Goal: Communication & Community: Answer question/provide support

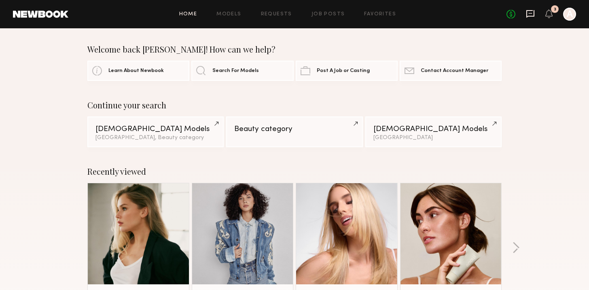
click at [531, 12] on icon at bounding box center [530, 13] width 9 height 9
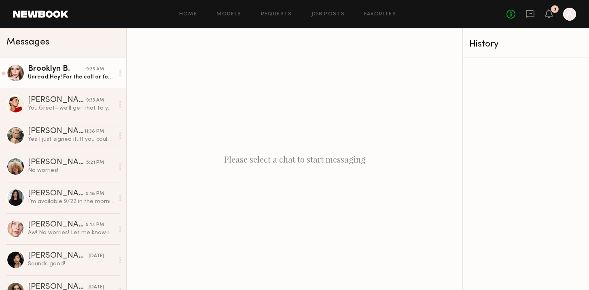
click at [73, 80] on div "Unread: Hey! For the call or for the shoot?" at bounding box center [71, 77] width 86 height 8
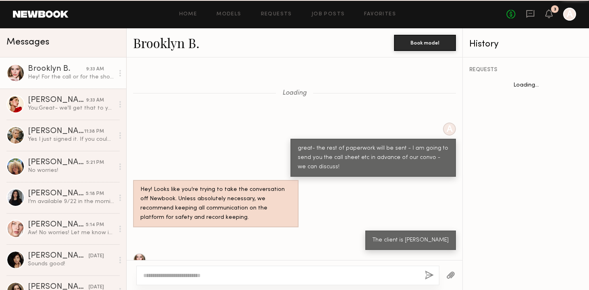
scroll to position [750, 0]
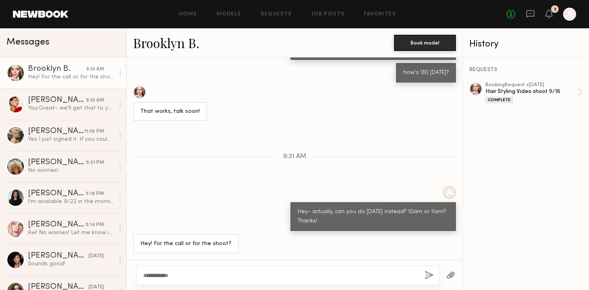
type textarea "**********"
click at [428, 274] on button "button" at bounding box center [429, 276] width 9 height 10
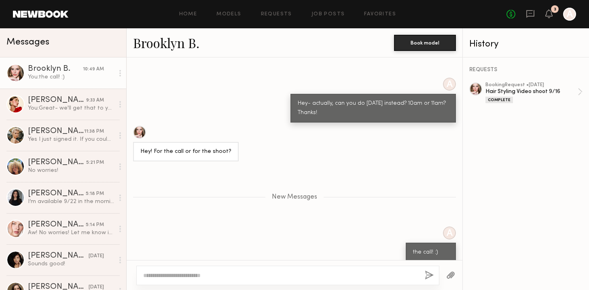
scroll to position [889, 0]
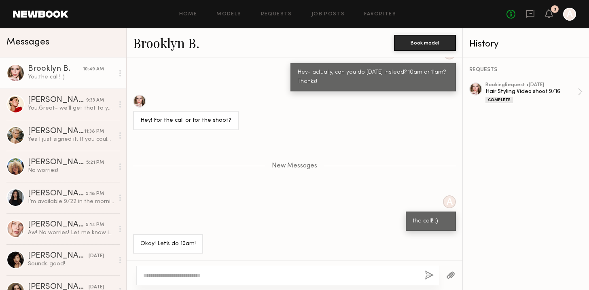
click at [173, 272] on textarea at bounding box center [280, 275] width 275 height 8
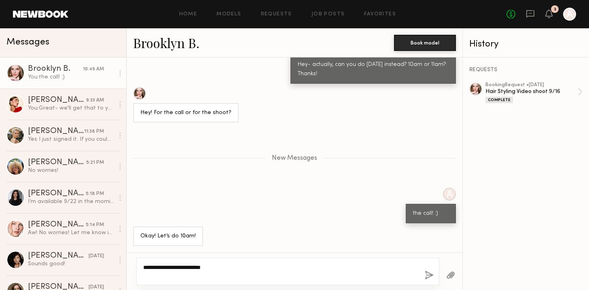
type textarea "**********"
click at [428, 275] on button "button" at bounding box center [429, 276] width 9 height 10
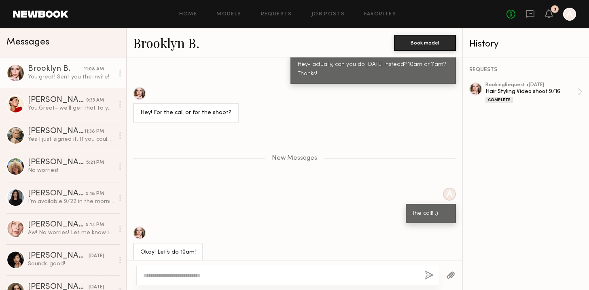
scroll to position [928, 0]
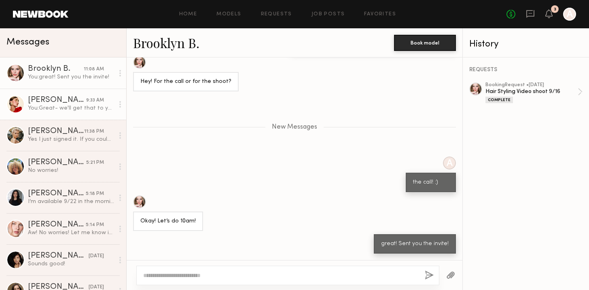
click at [95, 103] on div "9:33 AM" at bounding box center [95, 101] width 18 height 8
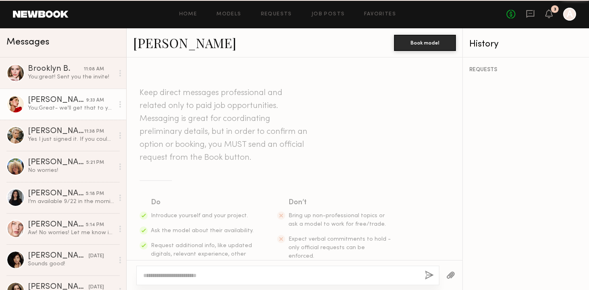
scroll to position [770, 0]
